Goal: Task Accomplishment & Management: Complete application form

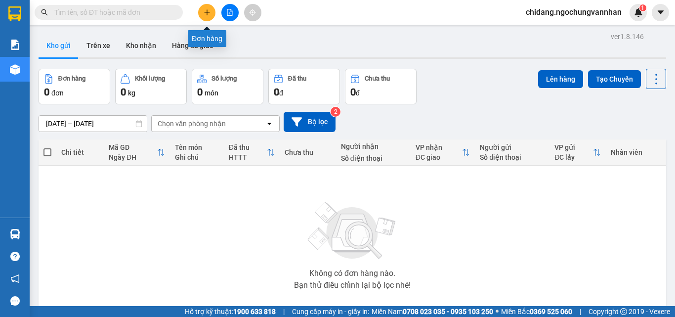
click at [209, 15] on icon "plus" at bounding box center [207, 12] width 7 height 7
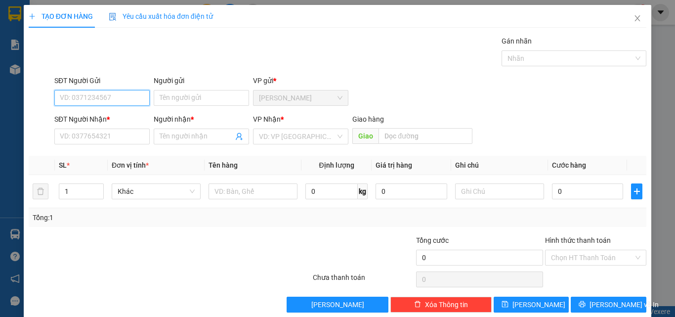
click at [93, 99] on input "SĐT Người Gửi" at bounding box center [101, 98] width 95 height 16
type input "0"
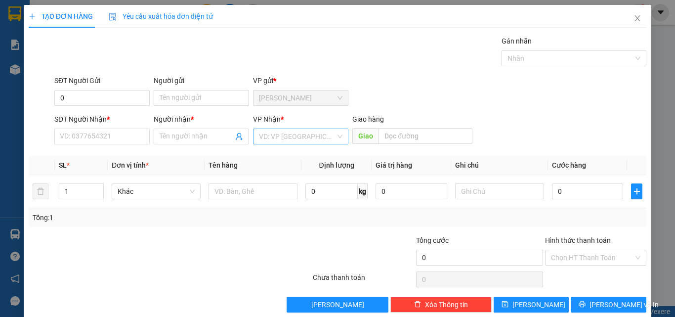
click at [286, 139] on input "search" at bounding box center [297, 136] width 77 height 15
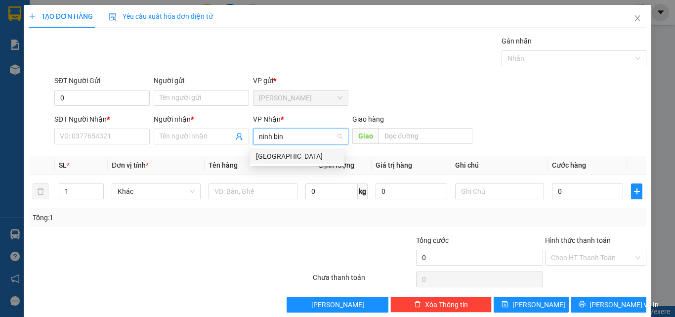
type input "ninh bình"
click at [274, 155] on div "[GEOGRAPHIC_DATA]" at bounding box center [297, 156] width 82 height 11
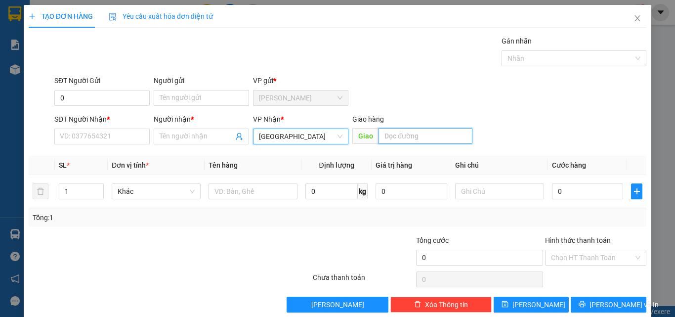
click at [411, 139] on input "text" at bounding box center [425, 136] width 94 height 16
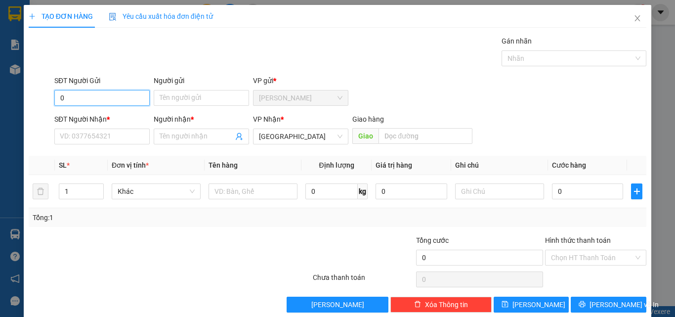
click at [67, 95] on input "0" at bounding box center [101, 98] width 95 height 16
type input "0376334156"
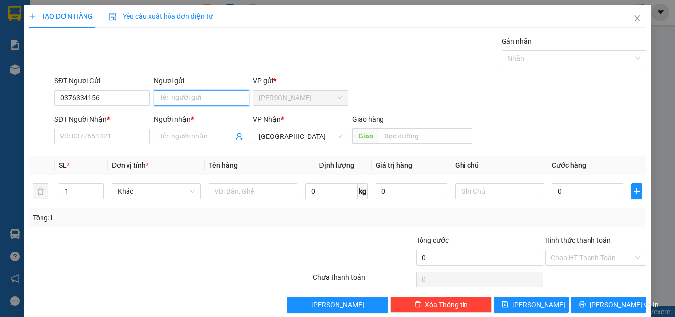
click at [163, 91] on input "Người gửi" at bounding box center [201, 98] width 95 height 16
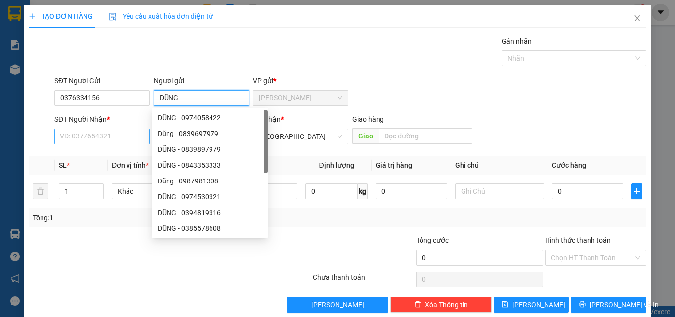
type input "DŨNG"
click at [89, 137] on input "SĐT Người Nhận *" at bounding box center [101, 136] width 95 height 16
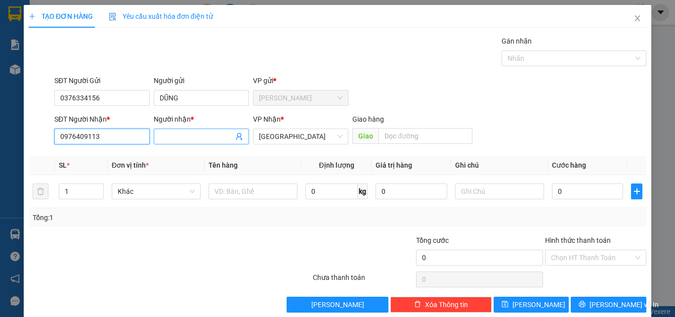
type input "0976409113"
click at [191, 132] on input "Người nhận *" at bounding box center [197, 136] width 74 height 11
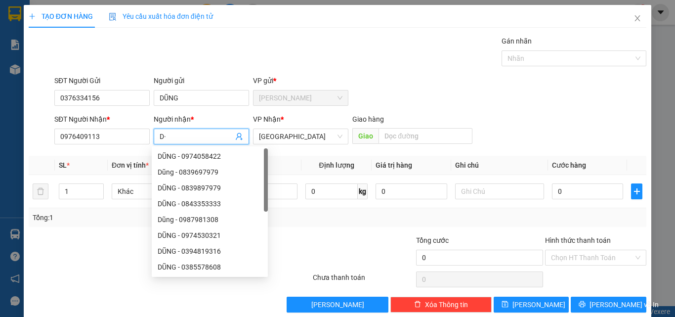
type input "D"
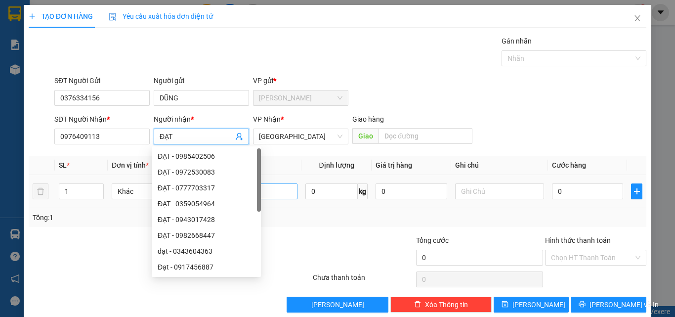
type input "ĐẠT"
click at [273, 186] on input "text" at bounding box center [253, 191] width 89 height 16
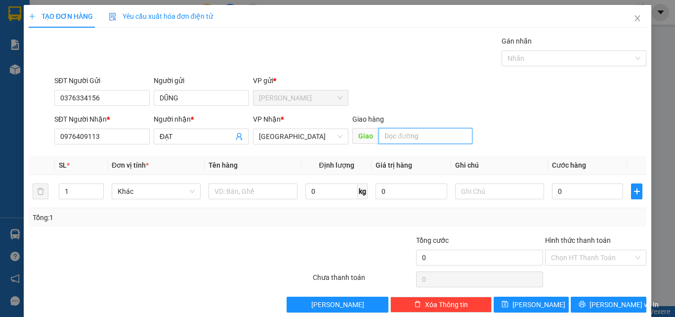
click at [400, 136] on input "text" at bounding box center [425, 136] width 94 height 16
type input "TP NINH BÌNH"
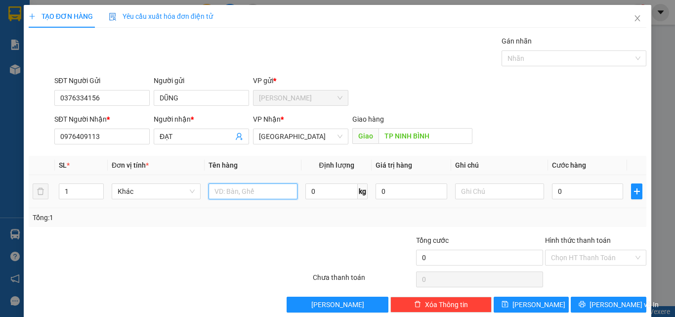
click at [257, 193] on input "text" at bounding box center [253, 191] width 89 height 16
type input "1T GIẤY SR 30KG"
click at [322, 192] on input "0" at bounding box center [331, 191] width 52 height 16
type input "30"
click at [579, 189] on input "0" at bounding box center [587, 191] width 71 height 16
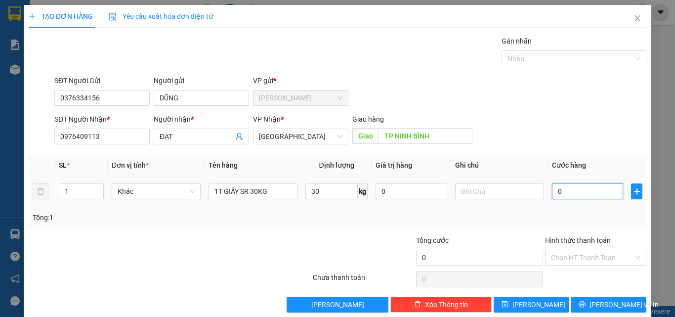
type input "2"
type input "24"
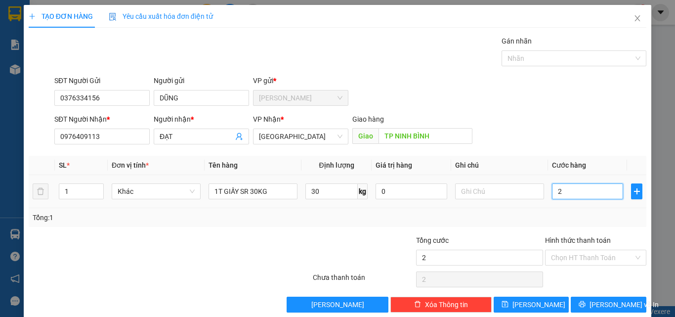
type input "24"
type input "240"
type input "2.400"
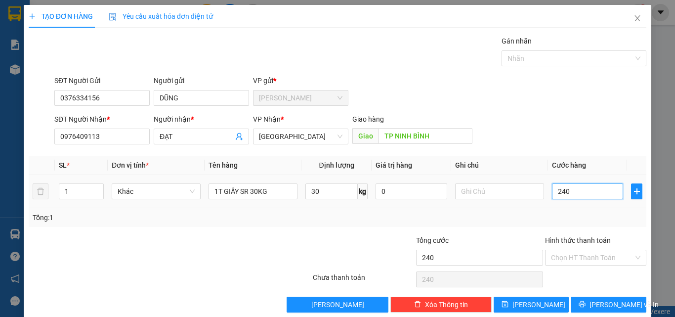
type input "2.400"
type input "24.000"
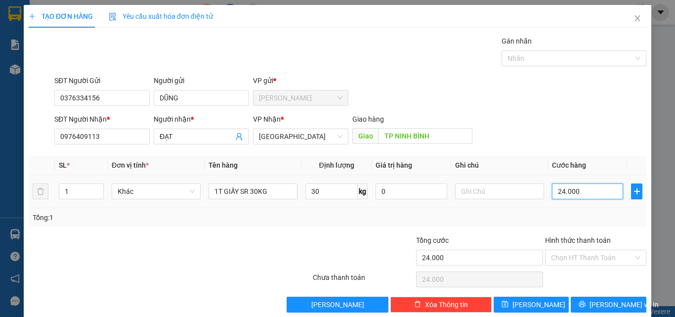
type input "240.000"
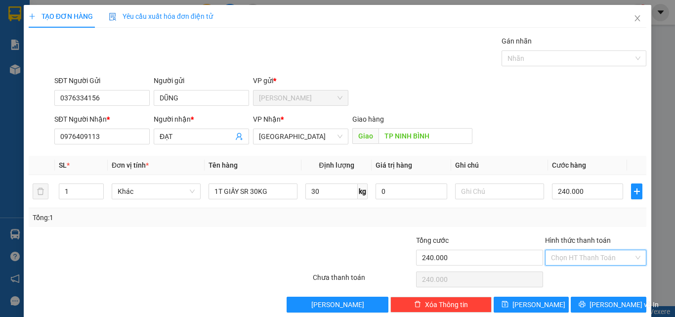
click at [567, 255] on input "Hình thức thanh toán" at bounding box center [592, 257] width 83 height 15
click at [560, 280] on div "Tại văn phòng" at bounding box center [589, 277] width 88 height 11
type input "0"
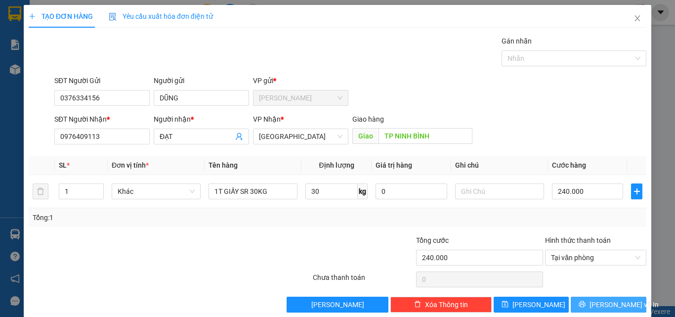
click at [594, 304] on span "[PERSON_NAME] và In" at bounding box center [623, 304] width 69 height 11
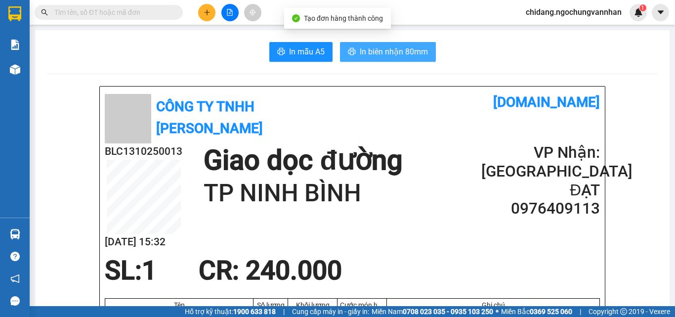
click at [372, 53] on span "In biên nhận 80mm" at bounding box center [394, 51] width 68 height 12
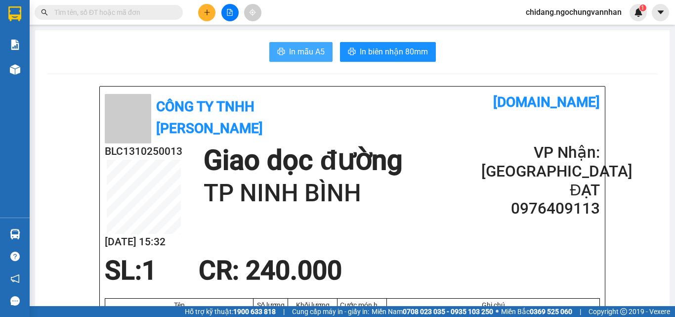
click at [314, 52] on span "In mẫu A5" at bounding box center [307, 51] width 36 height 12
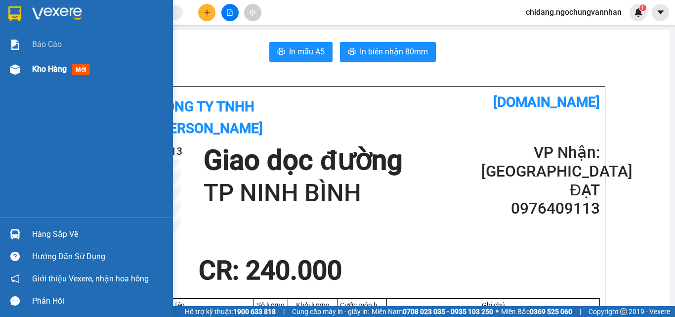
click at [60, 68] on span "Kho hàng" at bounding box center [49, 68] width 35 height 9
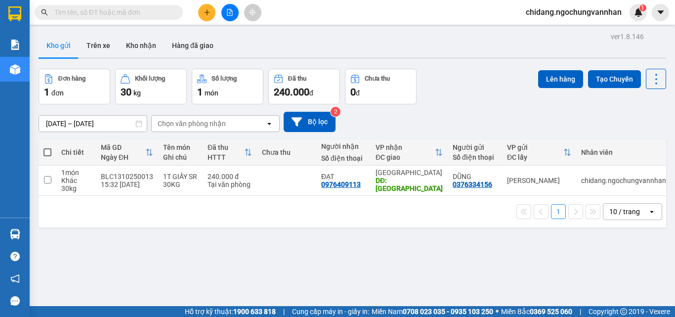
click at [623, 210] on div "10 / trang" at bounding box center [624, 212] width 31 height 10
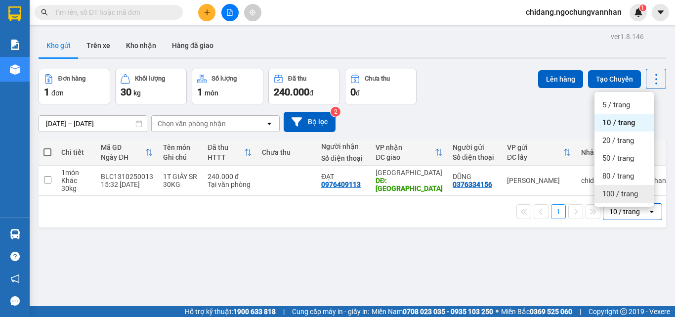
click at [618, 188] on div "100 / trang" at bounding box center [623, 194] width 59 height 18
